Goal: Task Accomplishment & Management: Manage account settings

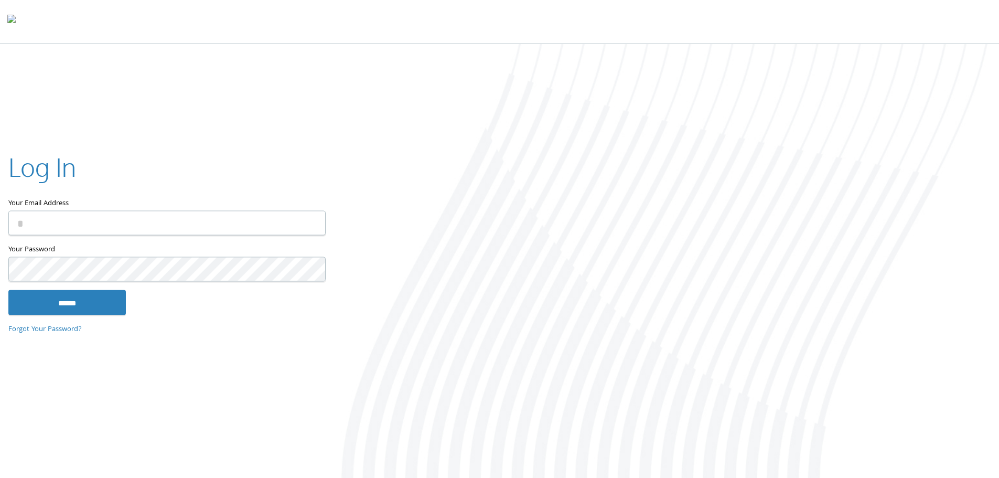
click at [216, 214] on input "Your Email Address" at bounding box center [166, 222] width 317 height 25
type input "**********"
click at [8, 290] on input "******" at bounding box center [67, 302] width 118 height 25
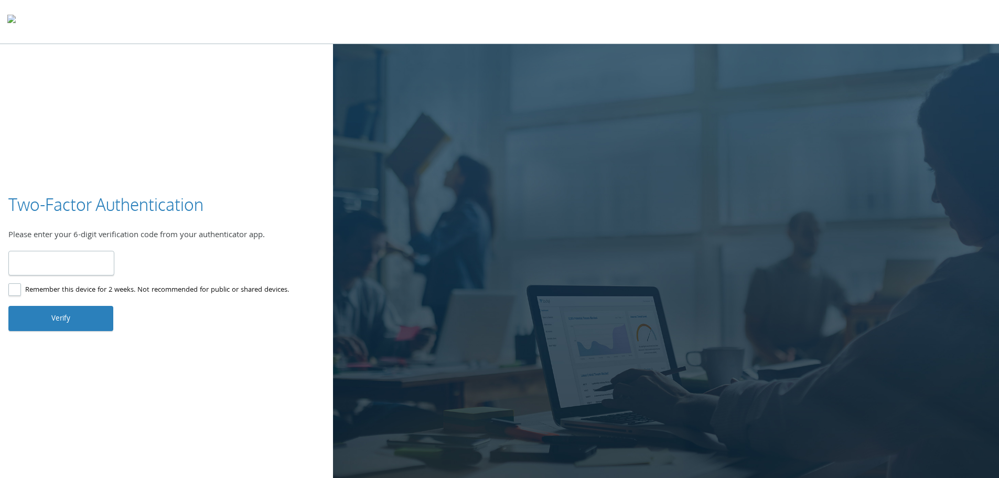
type input "******"
